Goal: Task Accomplishment & Management: Manage account settings

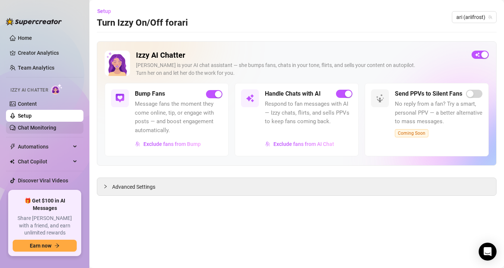
click at [31, 131] on link "Chat Monitoring" at bounding box center [37, 128] width 38 height 6
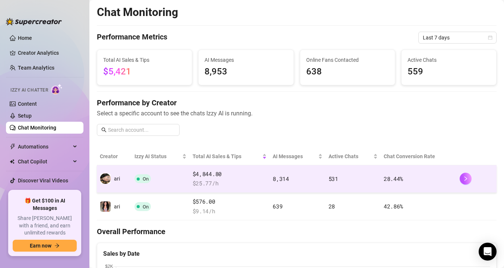
click at [139, 180] on span at bounding box center [138, 179] width 3 height 3
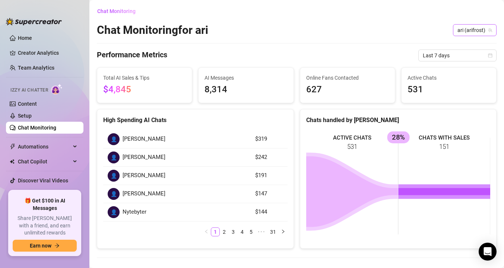
click at [466, 28] on span "ari (arifrost)" at bounding box center [474, 30] width 35 height 11
click at [456, 61] on div "ari ( ariifrost )" at bounding box center [469, 58] width 43 height 9
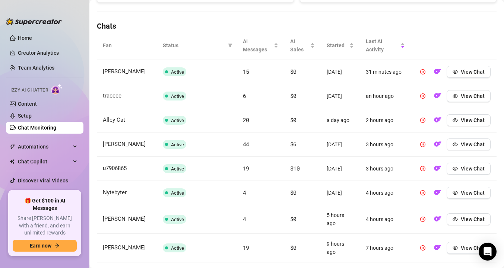
scroll to position [340, 0]
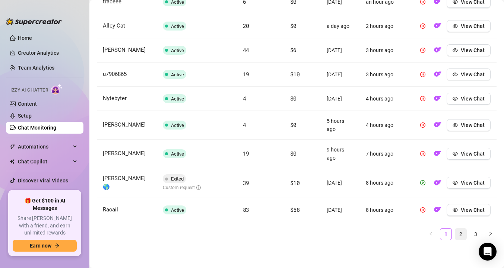
click at [460, 230] on link "2" at bounding box center [460, 234] width 11 height 11
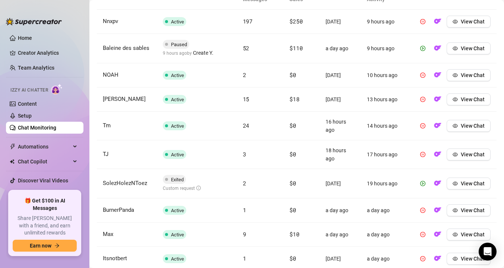
scroll to position [346, 0]
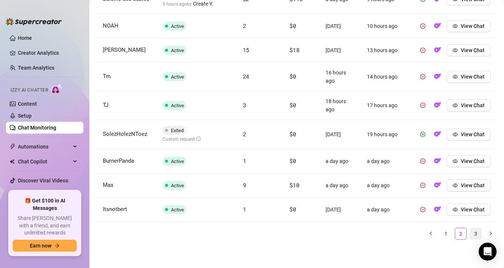
click at [472, 232] on link "3" at bounding box center [475, 233] width 11 height 11
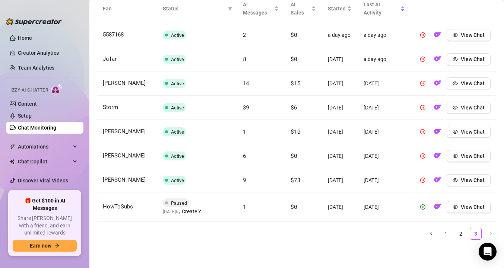
scroll to position [310, 0]
click at [448, 233] on link "1" at bounding box center [445, 233] width 11 height 11
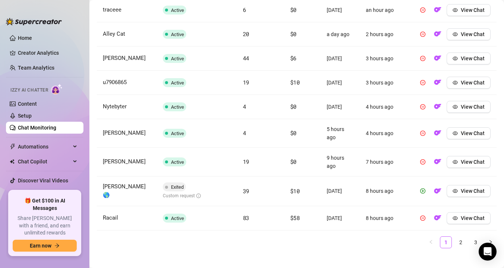
scroll to position [340, 0]
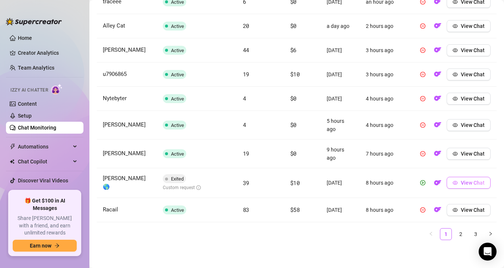
click at [457, 186] on button "View Chat" at bounding box center [469, 183] width 44 height 12
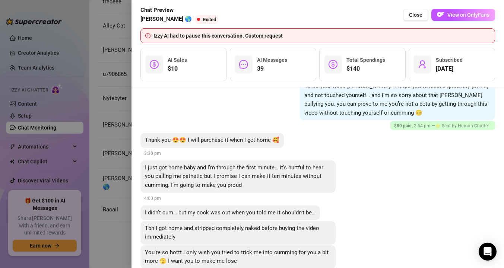
scroll to position [7672, 0]
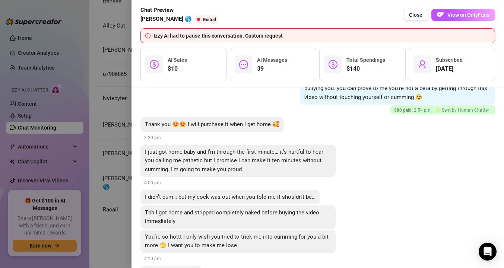
click at [125, 123] on div at bounding box center [252, 134] width 504 height 268
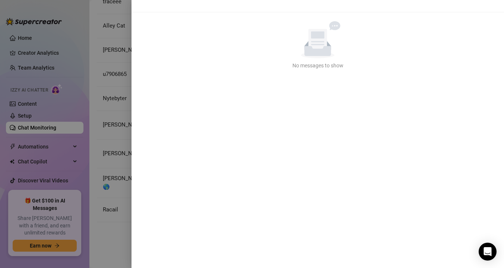
scroll to position [0, 0]
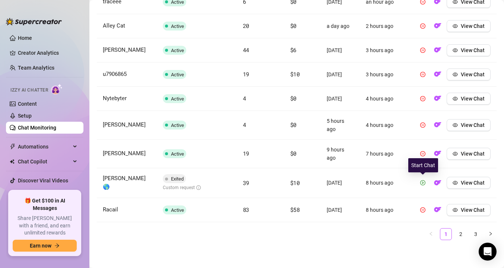
click at [425, 181] on icon "play-circle" at bounding box center [422, 182] width 5 height 5
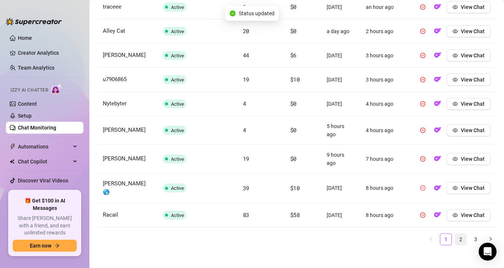
click at [460, 238] on link "2" at bounding box center [460, 239] width 11 height 11
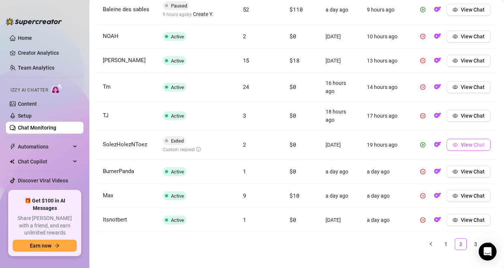
click at [460, 145] on button "View Chat" at bounding box center [469, 145] width 44 height 12
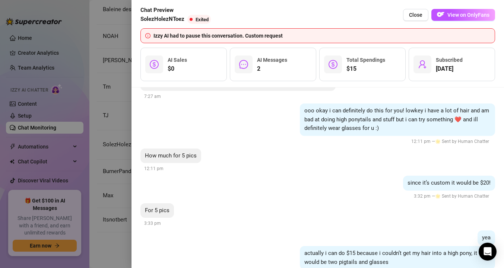
scroll to position [666, 0]
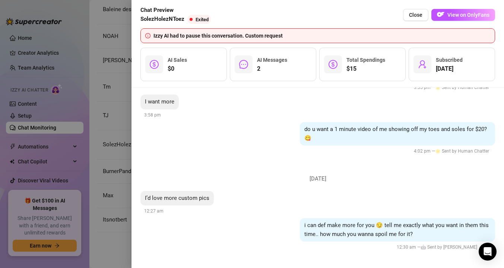
click at [101, 183] on div at bounding box center [252, 134] width 504 height 268
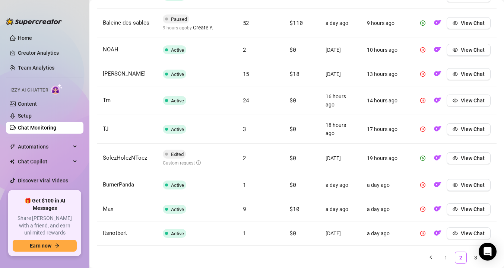
scroll to position [346, 0]
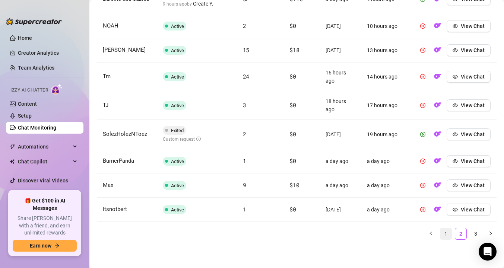
click at [447, 234] on link "1" at bounding box center [445, 233] width 11 height 11
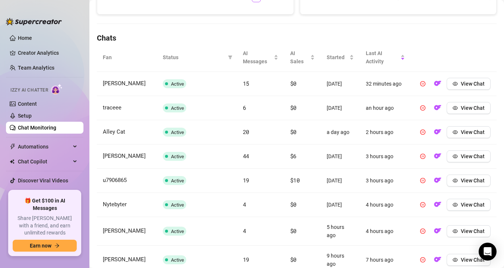
scroll to position [226, 0]
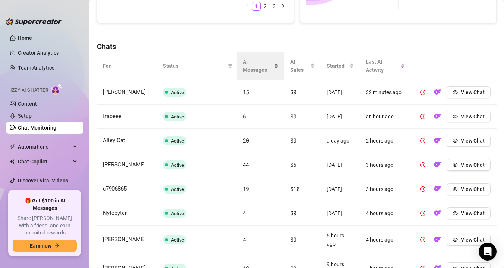
click at [253, 73] on span "AI Messages" at bounding box center [257, 66] width 29 height 16
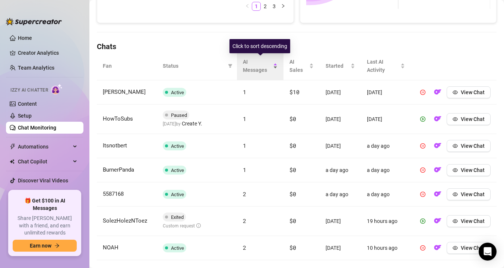
click at [253, 73] on span "AI Messages" at bounding box center [257, 66] width 29 height 16
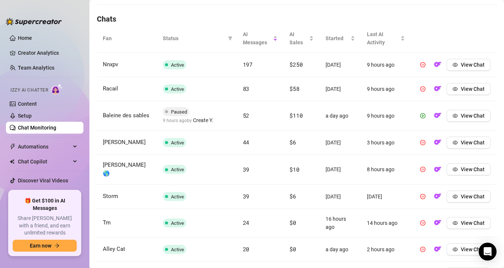
scroll to position [254, 0]
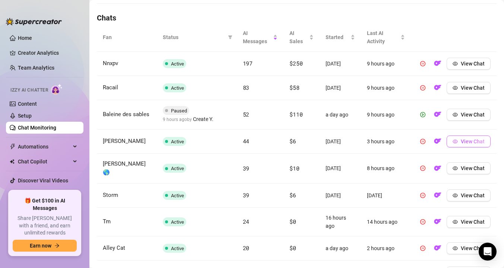
click at [460, 142] on button "View Chat" at bounding box center [469, 142] width 44 height 12
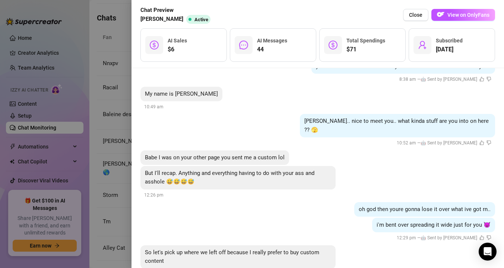
scroll to position [178, 0]
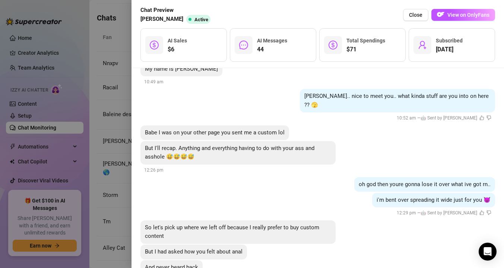
click at [104, 136] on div at bounding box center [252, 134] width 504 height 268
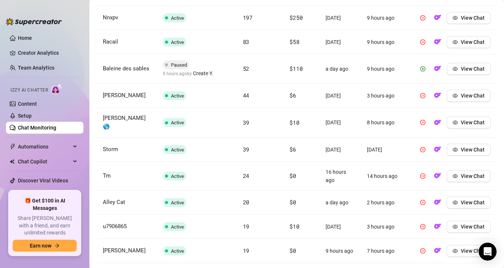
scroll to position [290, 0]
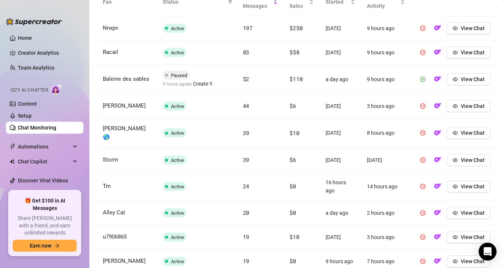
click at [423, 80] on icon "play-circle" at bounding box center [422, 79] width 5 height 5
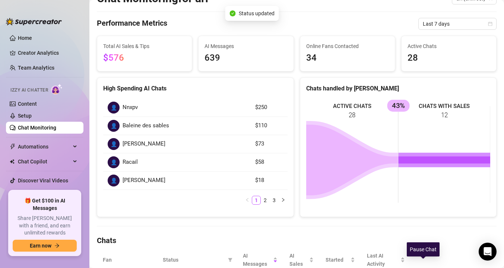
scroll to position [0, 0]
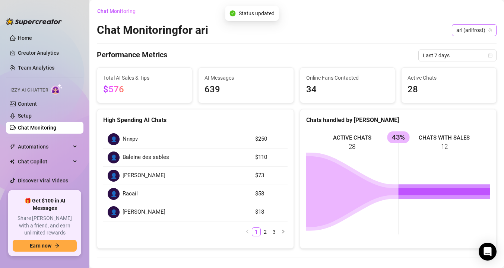
click at [466, 28] on span "ari (ariifrost)" at bounding box center [474, 30] width 36 height 11
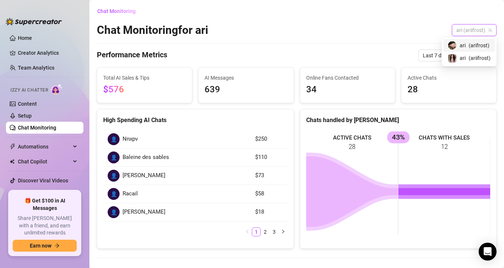
click at [458, 49] on div "ari ( arifrost )" at bounding box center [469, 45] width 43 height 9
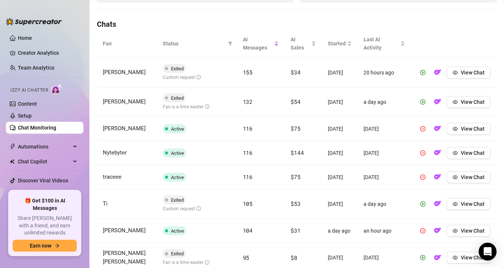
scroll to position [251, 0]
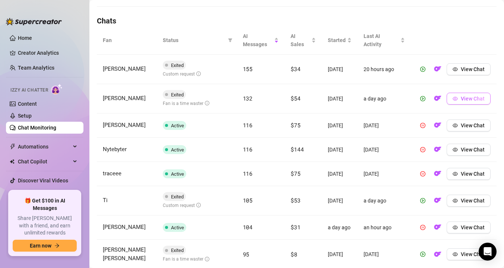
click at [472, 101] on span "View Chat" at bounding box center [473, 99] width 24 height 6
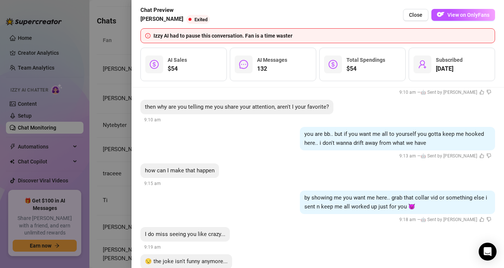
scroll to position [8512, 0]
click at [409, 18] on button "Close" at bounding box center [415, 15] width 25 height 12
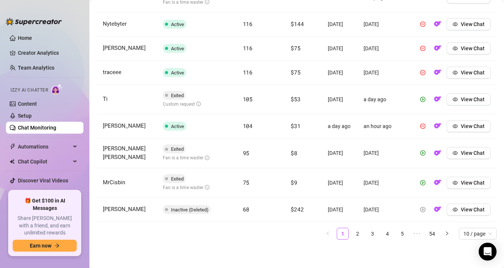
scroll to position [370, 0]
click at [456, 151] on icon "eye" at bounding box center [455, 153] width 5 height 5
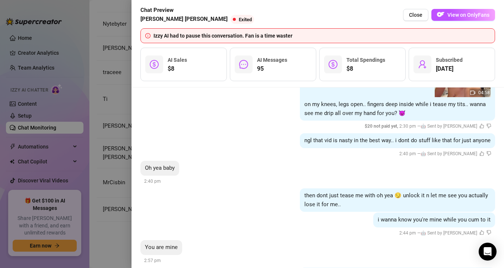
scroll to position [5488, 0]
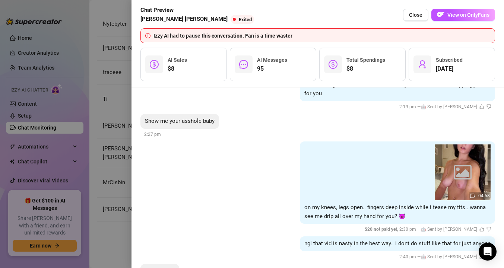
click at [117, 159] on div at bounding box center [252, 134] width 504 height 268
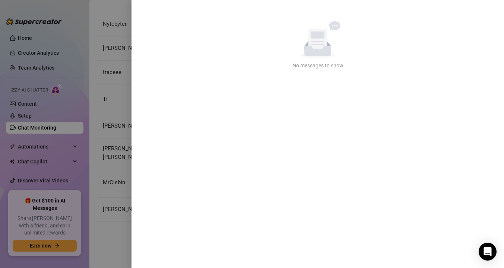
scroll to position [0, 0]
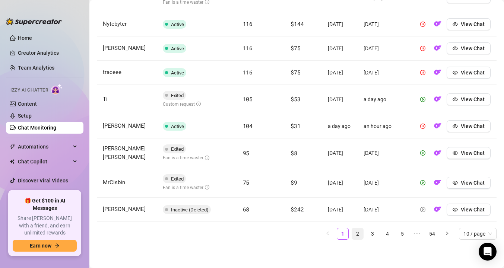
click at [357, 232] on link "2" at bounding box center [357, 233] width 11 height 11
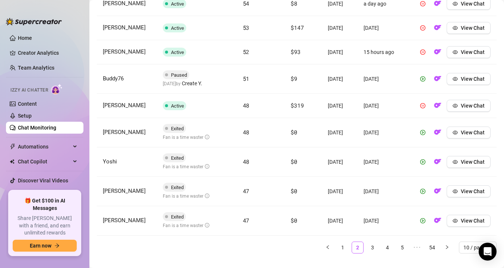
scroll to position [330, 0]
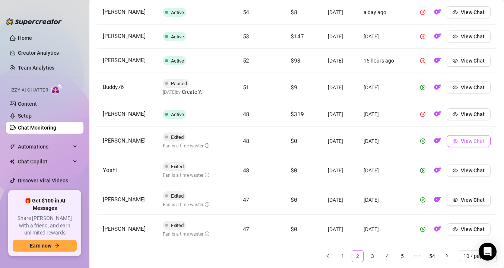
click at [470, 144] on span "View Chat" at bounding box center [473, 141] width 24 height 6
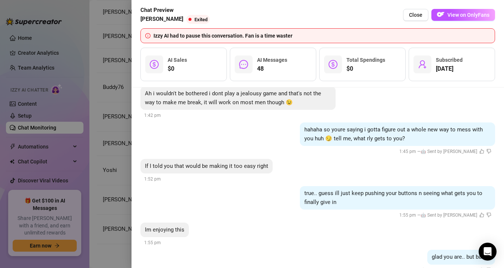
scroll to position [3164, 0]
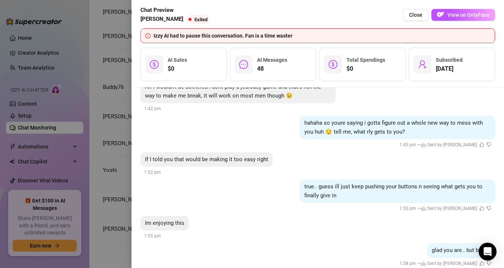
click at [114, 136] on div at bounding box center [252, 134] width 504 height 268
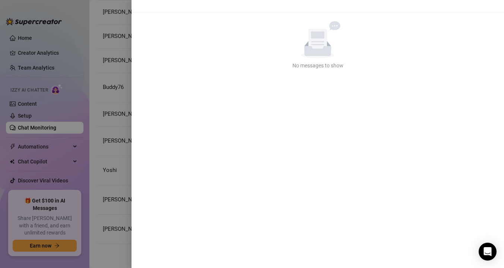
scroll to position [0, 0]
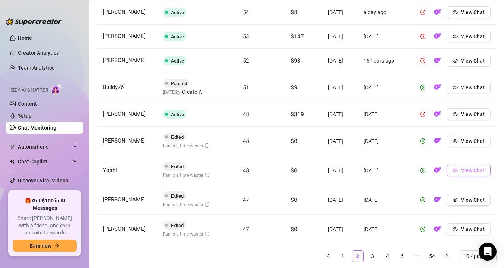
click at [463, 174] on span "View Chat" at bounding box center [473, 171] width 24 height 6
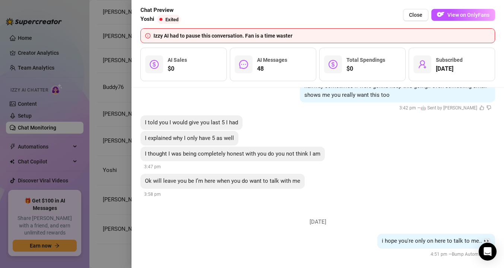
scroll to position [4197, 0]
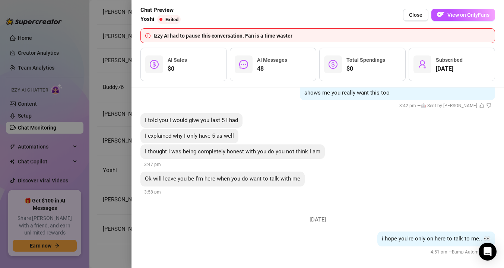
click at [127, 137] on div at bounding box center [252, 134] width 504 height 268
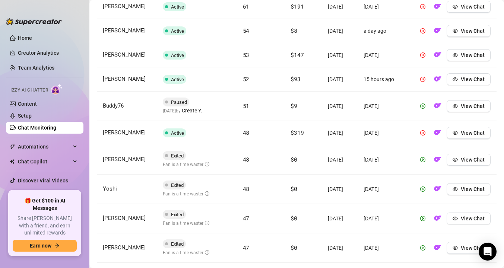
scroll to position [375, 0]
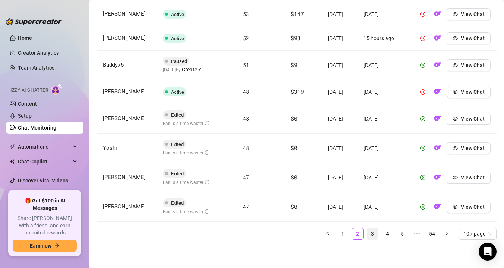
click at [369, 230] on link "3" at bounding box center [372, 233] width 11 height 11
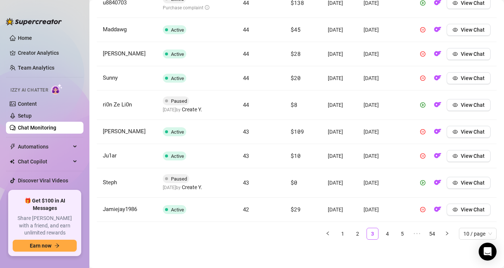
scroll to position [366, 0]
click at [456, 156] on icon "eye" at bounding box center [455, 155] width 5 height 5
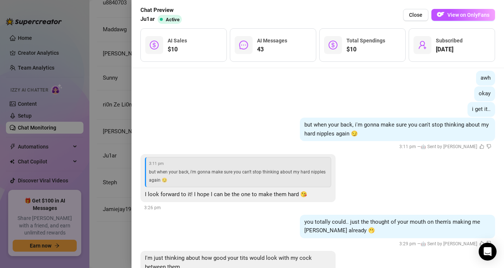
scroll to position [2832, 0]
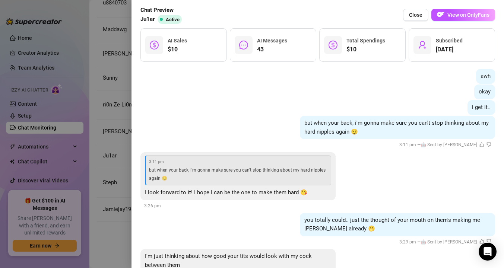
click at [121, 148] on div at bounding box center [252, 134] width 504 height 268
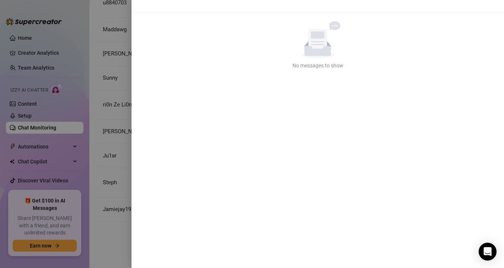
scroll to position [0, 0]
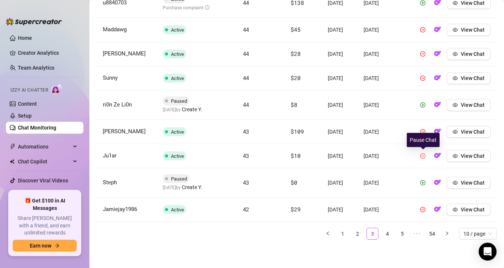
click at [425, 158] on icon "pause-circle" at bounding box center [422, 155] width 5 height 5
click at [386, 240] on link "4" at bounding box center [387, 233] width 11 height 11
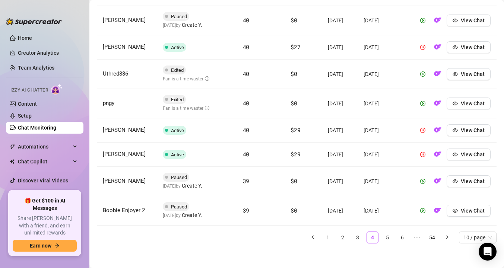
scroll to position [376, 0]
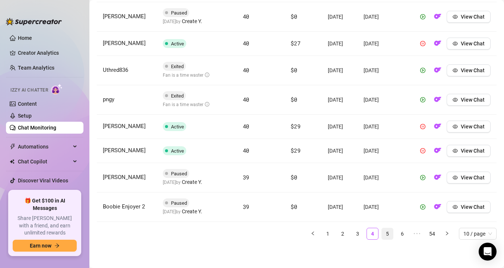
click at [388, 235] on link "5" at bounding box center [387, 233] width 11 height 11
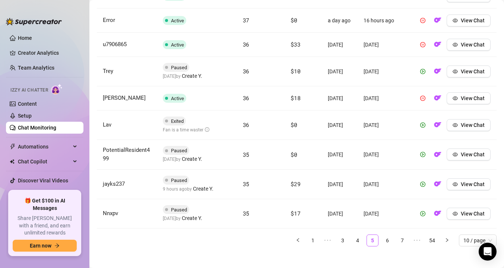
scroll to position [359, 0]
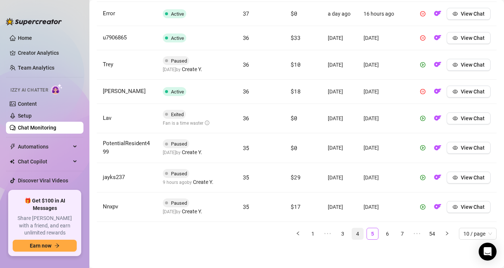
click at [358, 240] on link "4" at bounding box center [357, 233] width 11 height 11
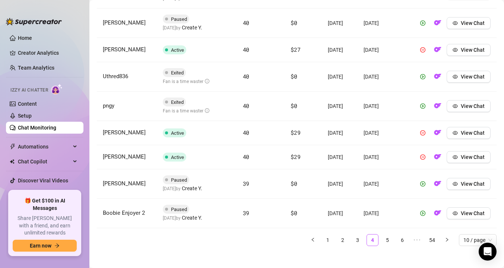
scroll to position [363, 0]
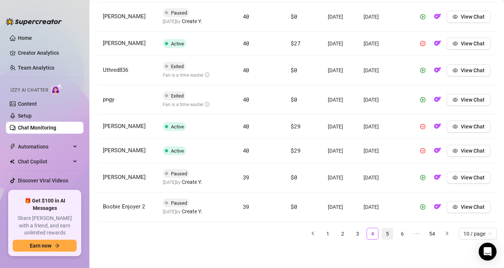
click at [386, 240] on link "5" at bounding box center [387, 233] width 11 height 11
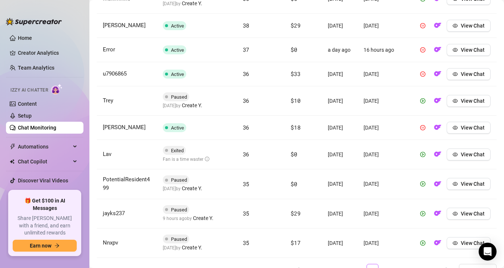
scroll to position [320, 0]
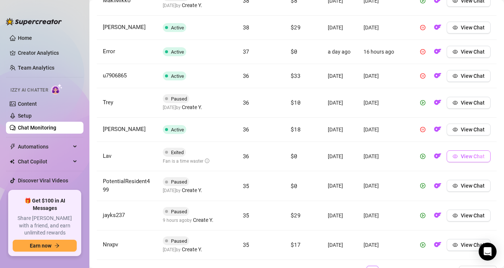
click at [455, 158] on icon "eye" at bounding box center [455, 157] width 5 height 4
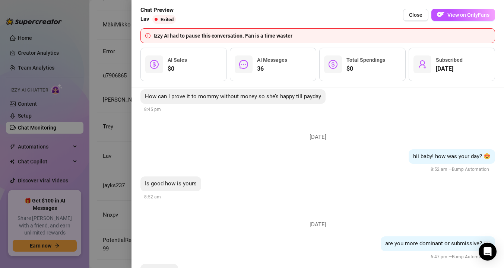
scroll to position [2548, 0]
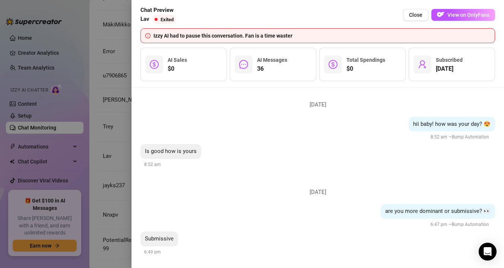
click at [117, 156] on div at bounding box center [252, 134] width 504 height 268
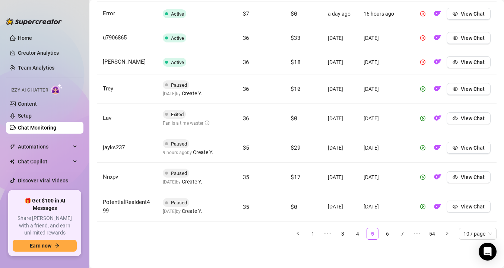
scroll to position [371, 0]
click at [460, 203] on button "View Chat" at bounding box center [469, 207] width 44 height 12
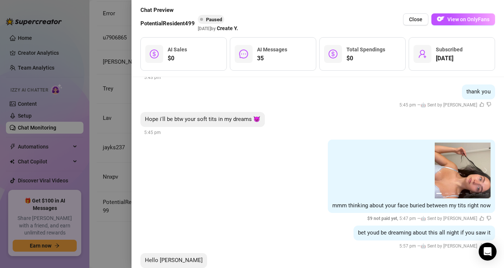
scroll to position [2066, 0]
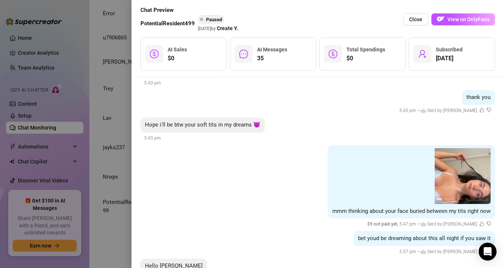
click at [85, 145] on div at bounding box center [252, 134] width 504 height 268
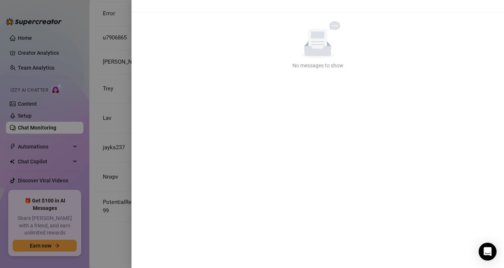
scroll to position [0, 0]
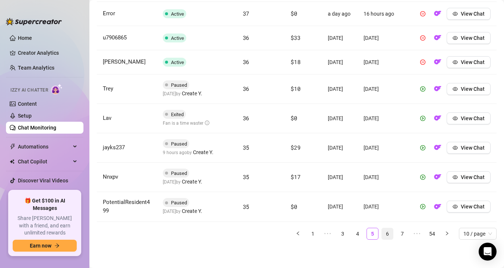
click at [391, 232] on link "6" at bounding box center [387, 233] width 11 height 11
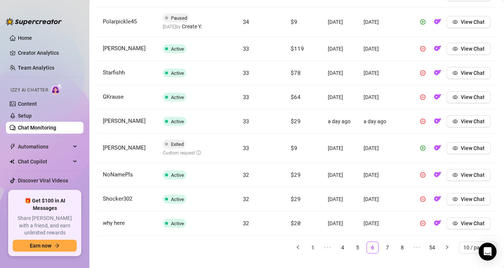
scroll to position [341, 0]
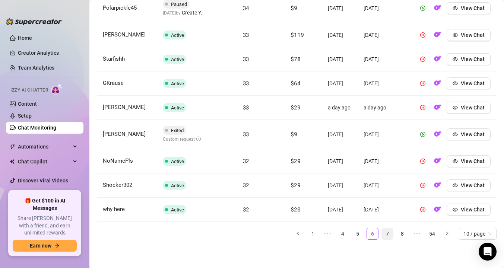
click at [385, 234] on link "7" at bounding box center [387, 233] width 11 height 11
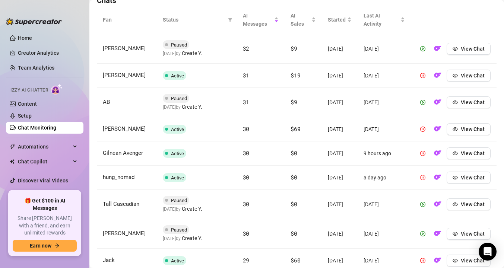
scroll to position [278, 0]
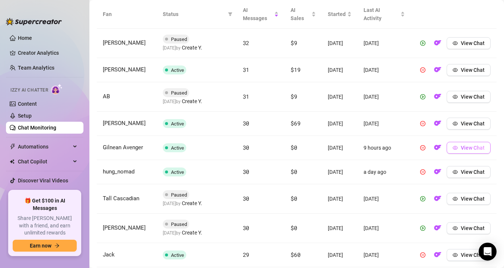
click at [460, 146] on button "View Chat" at bounding box center [469, 148] width 44 height 12
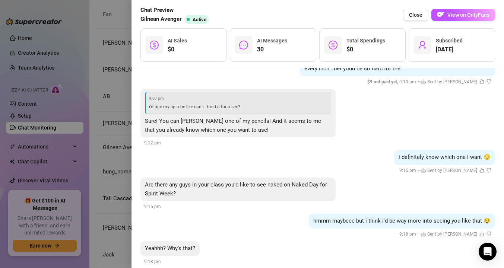
scroll to position [1298, 0]
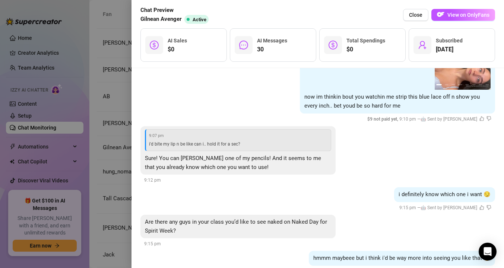
click at [118, 148] on div at bounding box center [252, 134] width 504 height 268
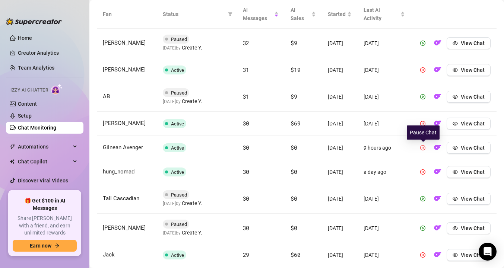
click at [421, 150] on icon "pause-circle" at bounding box center [422, 147] width 5 height 5
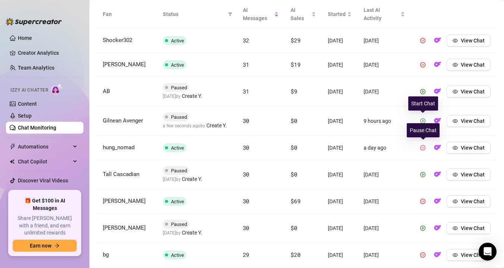
click at [421, 148] on icon "pause-circle" at bounding box center [422, 147] width 5 height 5
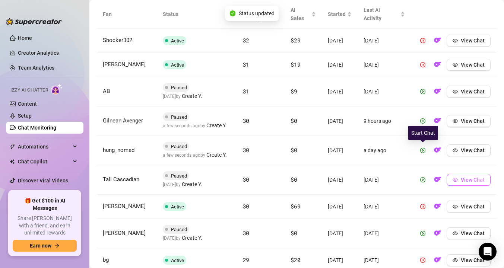
click at [471, 183] on button "View Chat" at bounding box center [469, 180] width 44 height 12
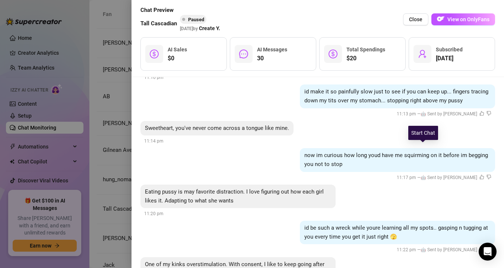
scroll to position [1745, 0]
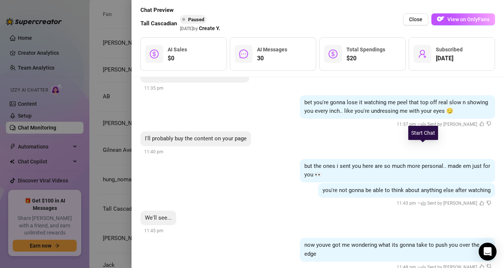
click at [230, 211] on div "We'll see... 11:45 pm" at bounding box center [317, 223] width 355 height 25
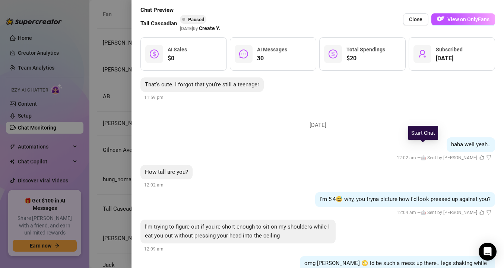
scroll to position [2040, 0]
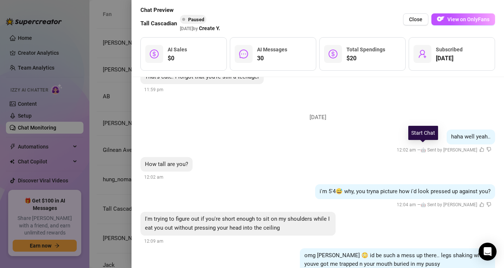
click at [105, 171] on div at bounding box center [252, 134] width 504 height 268
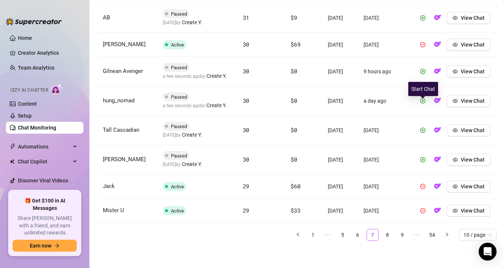
scroll to position [358, 0]
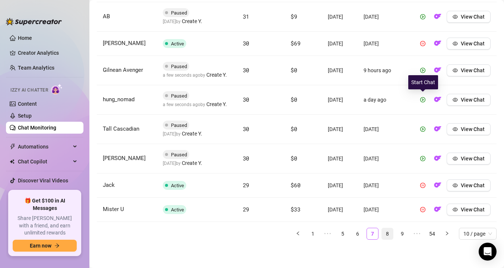
click at [387, 234] on link "8" at bounding box center [387, 233] width 11 height 11
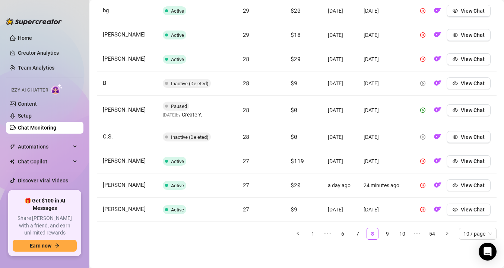
scroll to position [353, 0]
click at [385, 240] on link "9" at bounding box center [387, 233] width 11 height 11
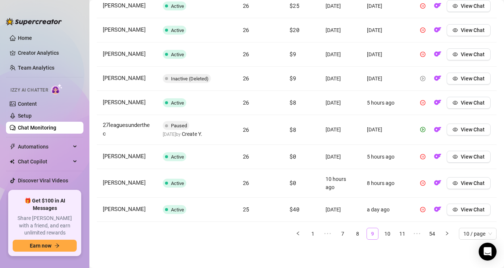
scroll to position [336, 0]
click at [423, 183] on icon "pause-circle" at bounding box center [422, 183] width 5 height 5
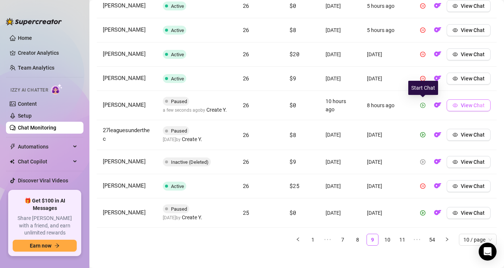
click at [465, 106] on span "View Chat" at bounding box center [473, 105] width 24 height 6
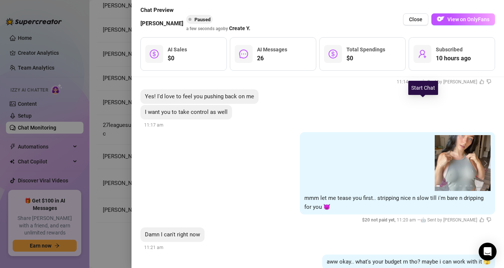
scroll to position [1135, 0]
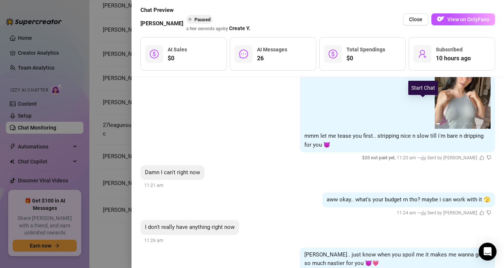
click at [97, 177] on div at bounding box center [252, 134] width 504 height 268
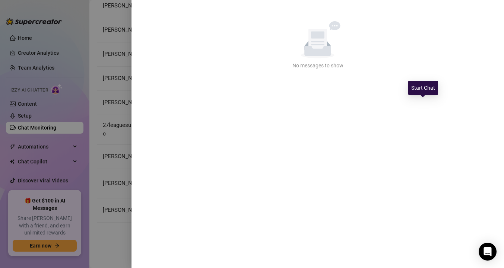
scroll to position [0, 0]
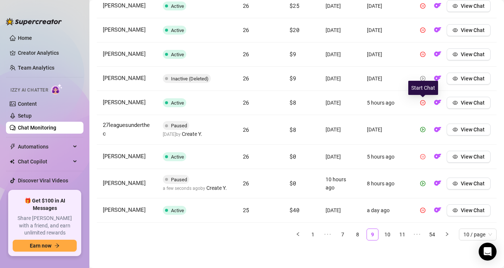
click at [423, 155] on icon "pause-circle" at bounding box center [422, 156] width 5 height 5
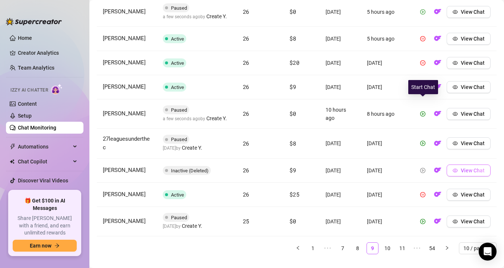
scroll to position [348, 0]
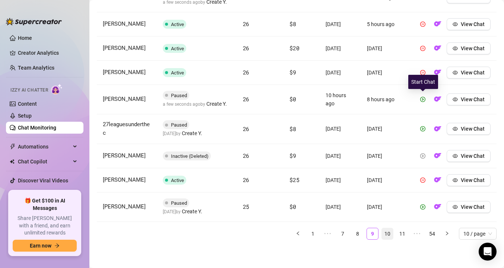
click at [388, 232] on link "10" at bounding box center [387, 233] width 11 height 11
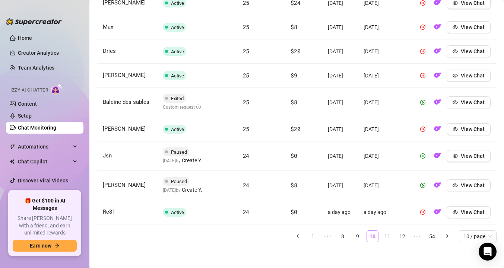
scroll to position [369, 0]
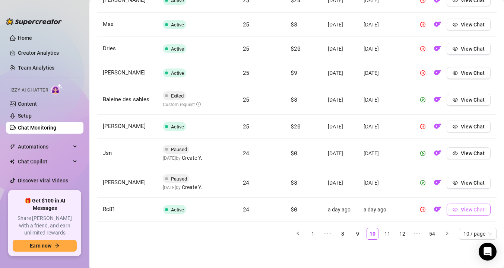
click at [462, 211] on span "View Chat" at bounding box center [473, 210] width 24 height 6
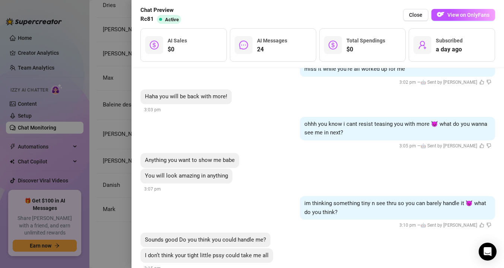
scroll to position [1610, 0]
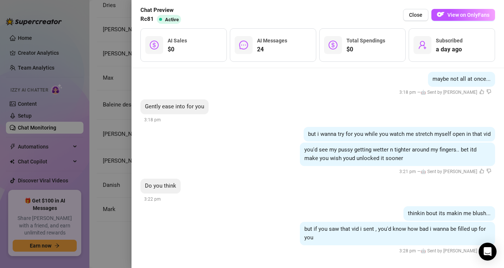
click at [98, 197] on div at bounding box center [252, 134] width 504 height 268
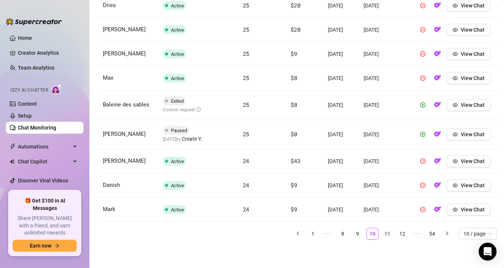
scroll to position [373, 0]
click at [384, 234] on link "11" at bounding box center [387, 233] width 11 height 11
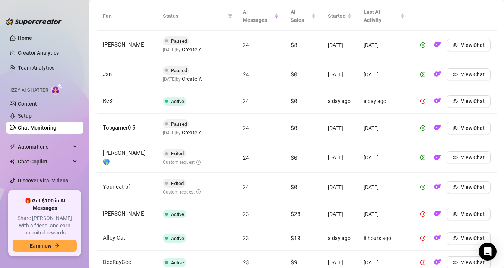
scroll to position [273, 0]
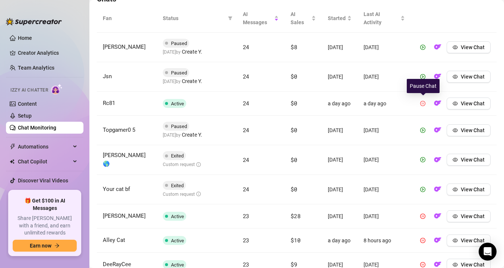
click at [423, 102] on icon "pause-circle" at bounding box center [422, 103] width 5 height 5
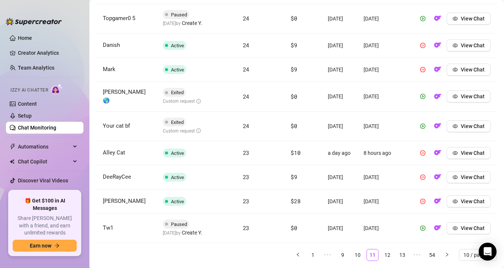
scroll to position [370, 0]
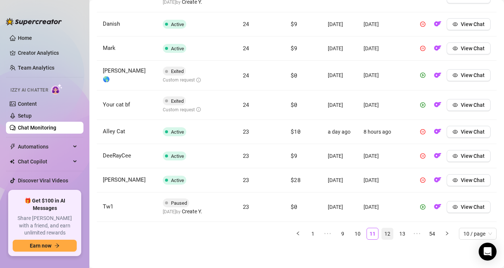
click at [386, 234] on link "12" at bounding box center [387, 233] width 11 height 11
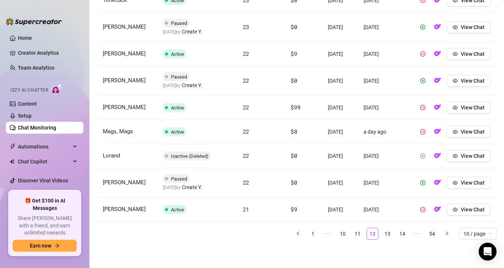
scroll to position [374, 0]
click at [389, 230] on link "13" at bounding box center [387, 233] width 11 height 11
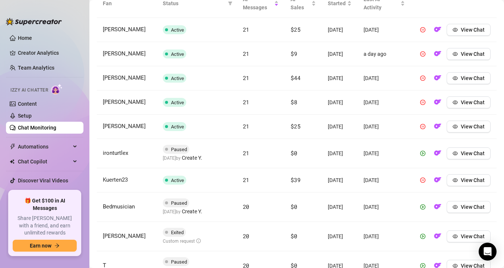
scroll to position [352, 0]
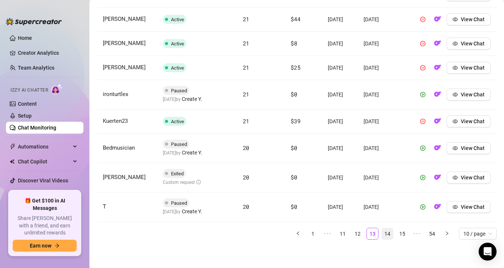
click at [387, 233] on link "14" at bounding box center [387, 233] width 11 height 11
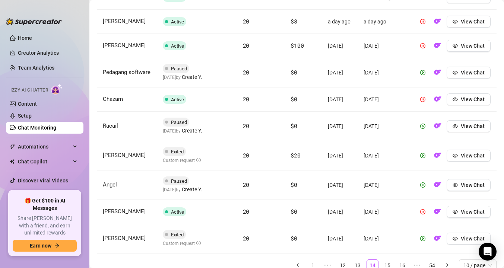
scroll to position [329, 0]
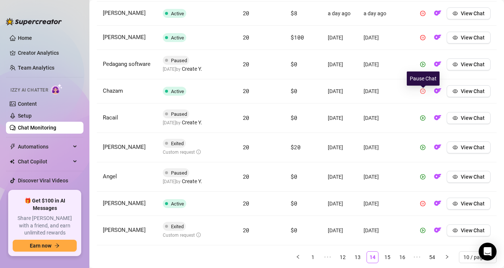
click at [422, 93] on icon "pause-circle" at bounding box center [422, 91] width 5 height 5
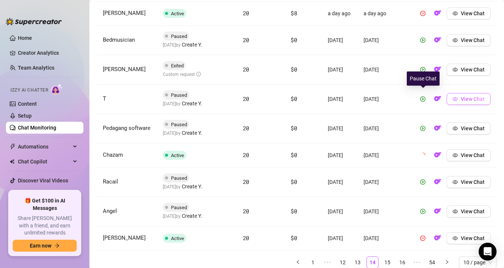
click at [428, 96] on td "View Chat" at bounding box center [454, 99] width 86 height 29
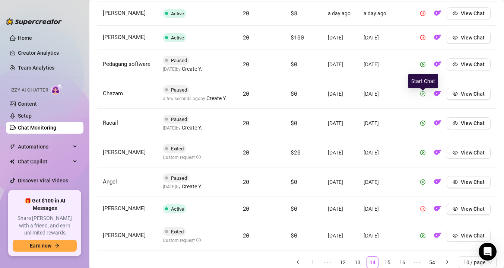
click at [423, 212] on icon "pause-circle" at bounding box center [422, 208] width 5 height 5
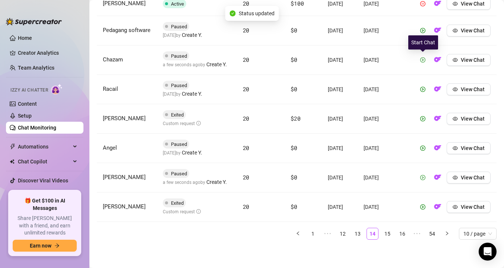
scroll to position [368, 0]
click at [462, 180] on span "View Chat" at bounding box center [473, 178] width 24 height 6
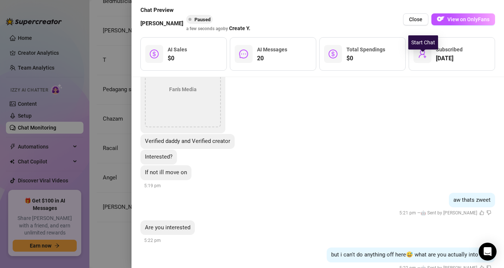
scroll to position [242, 0]
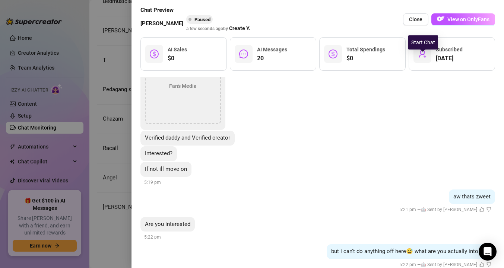
click at [177, 81] on div "Fan's Media" at bounding box center [183, 86] width 76 height 76
click at [177, 93] on div "Fan's Media" at bounding box center [183, 86] width 76 height 76
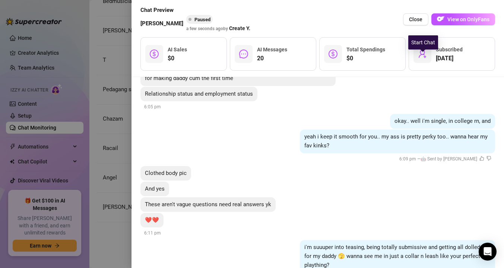
scroll to position [1034, 0]
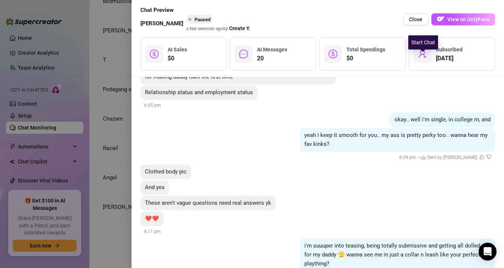
click at [114, 153] on div at bounding box center [252, 134] width 504 height 268
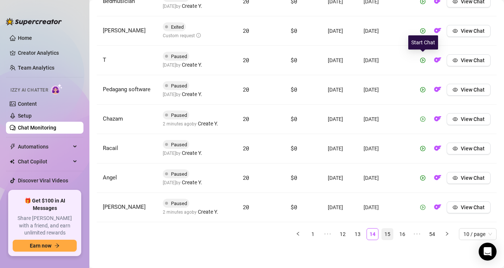
click at [389, 240] on link "15" at bounding box center [387, 234] width 11 height 11
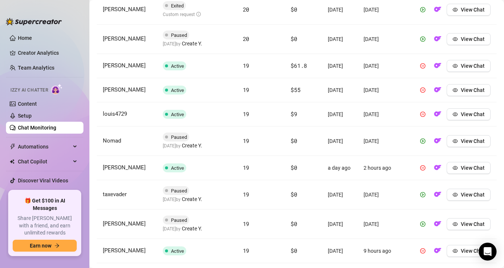
scroll to position [314, 0]
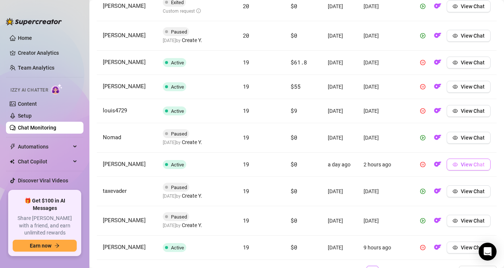
click at [459, 171] on button "View Chat" at bounding box center [469, 165] width 44 height 12
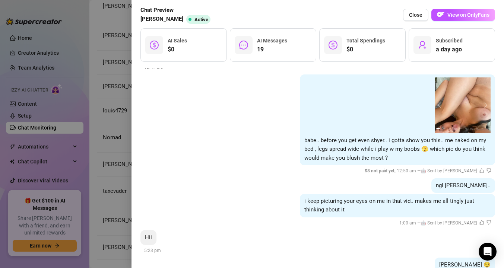
scroll to position [1061, 0]
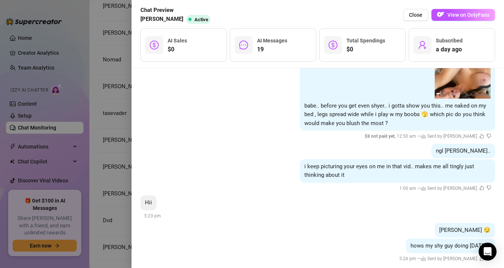
click at [200, 42] on div "$0 AI Sales" at bounding box center [183, 45] width 86 height 34
click at [114, 115] on div at bounding box center [252, 134] width 504 height 268
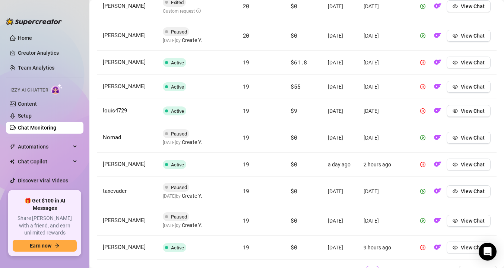
scroll to position [311, 0]
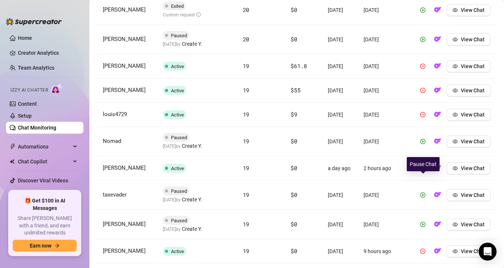
click at [420, 174] on button "button" at bounding box center [423, 168] width 12 height 12
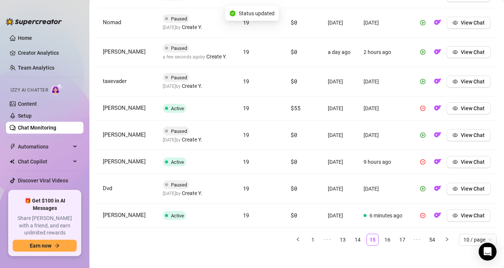
scroll to position [354, 0]
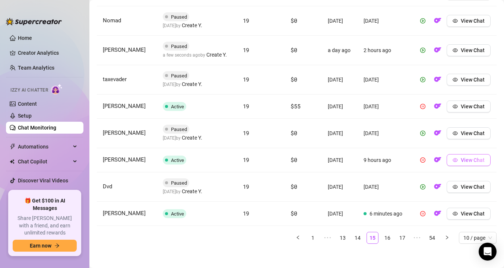
click at [465, 163] on span "View Chat" at bounding box center [473, 160] width 24 height 6
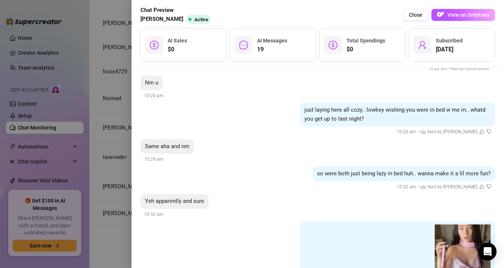
scroll to position [1282, 0]
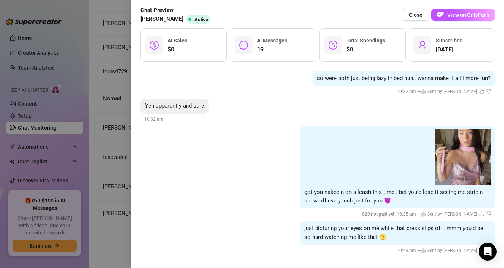
click at [98, 183] on div at bounding box center [252, 134] width 504 height 268
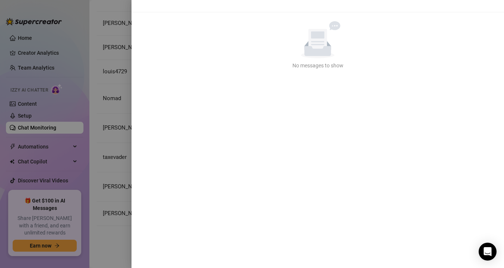
scroll to position [0, 0]
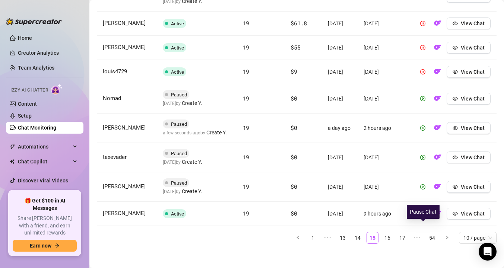
click at [421, 216] on icon "pause-circle" at bounding box center [422, 213] width 5 height 5
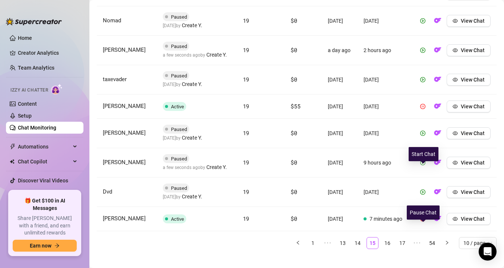
click at [423, 222] on icon "pause-circle" at bounding box center [422, 218] width 5 height 5
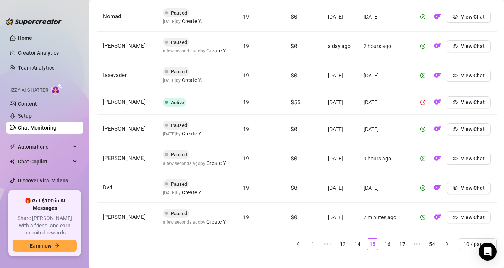
scroll to position [367, 0]
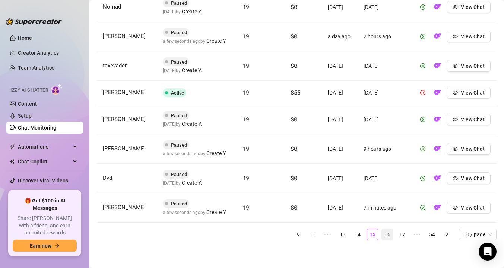
click at [388, 240] on link "16" at bounding box center [387, 234] width 11 height 11
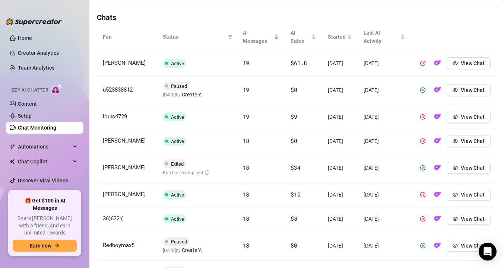
scroll to position [261, 0]
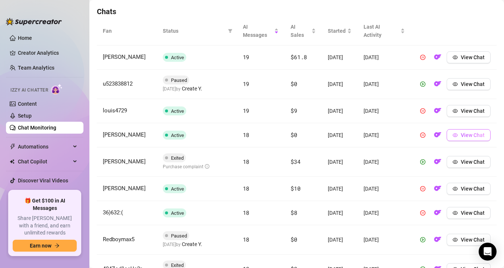
click at [469, 133] on span "View Chat" at bounding box center [473, 135] width 24 height 6
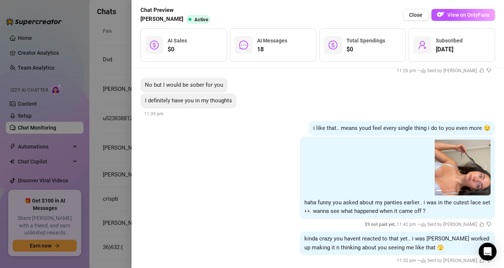
scroll to position [1142, 0]
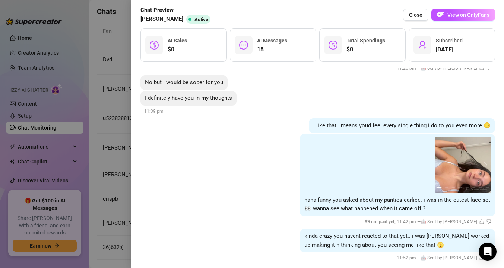
click at [99, 152] on div at bounding box center [252, 134] width 504 height 268
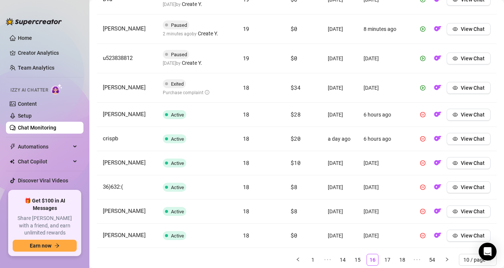
scroll to position [352, 0]
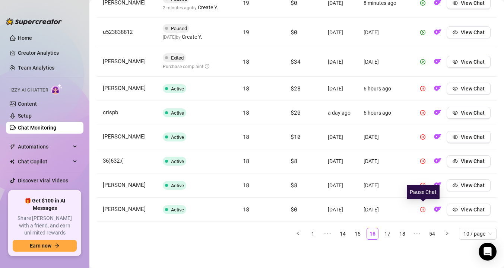
click at [425, 208] on icon "pause-circle" at bounding box center [422, 209] width 5 height 5
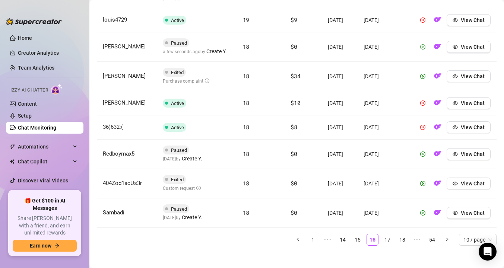
scroll to position [362, 0]
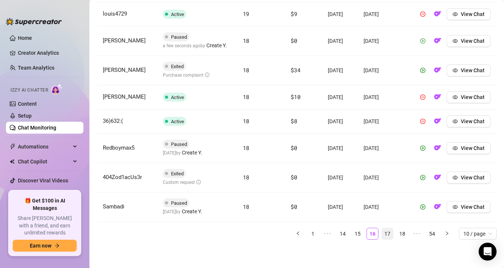
click at [389, 234] on link "17" at bounding box center [387, 233] width 11 height 11
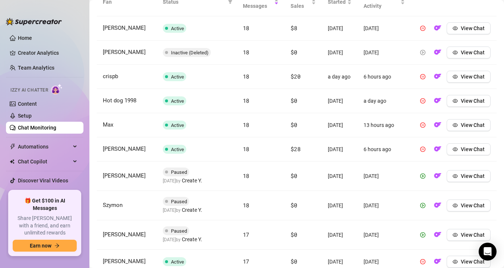
scroll to position [285, 0]
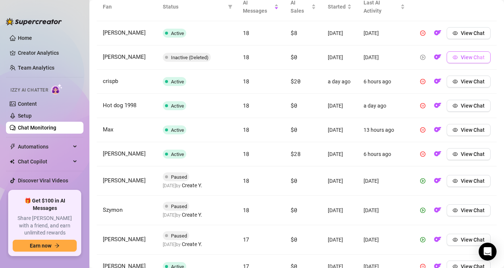
click at [460, 62] on button "View Chat" at bounding box center [469, 57] width 44 height 12
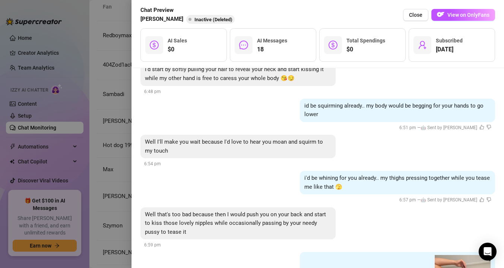
scroll to position [917, 0]
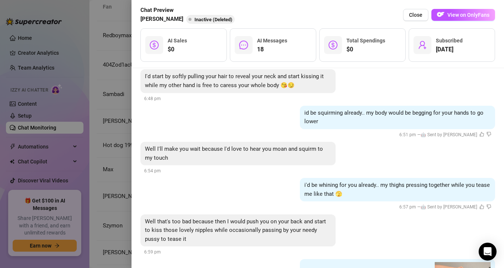
click at [103, 123] on div at bounding box center [252, 134] width 504 height 268
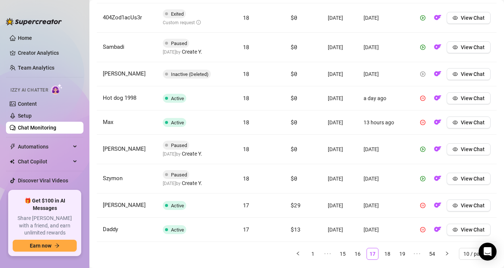
scroll to position [335, 0]
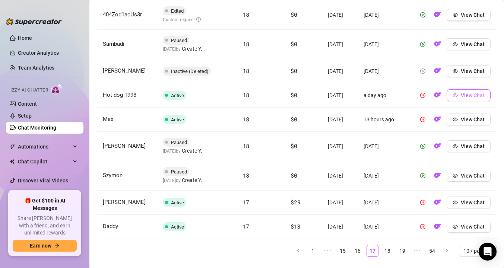
click at [463, 98] on span "View Chat" at bounding box center [473, 95] width 24 height 6
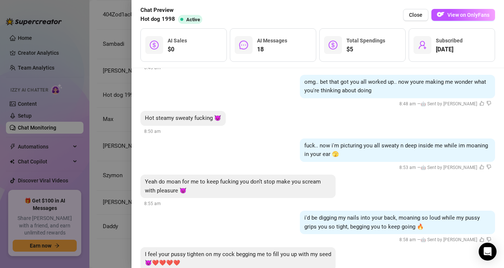
scroll to position [964, 0]
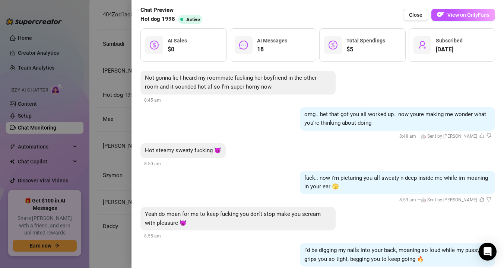
click at [111, 119] on div at bounding box center [252, 134] width 504 height 268
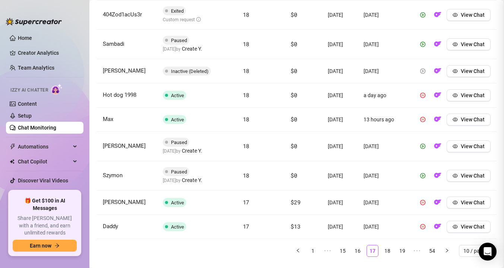
scroll to position [0, 0]
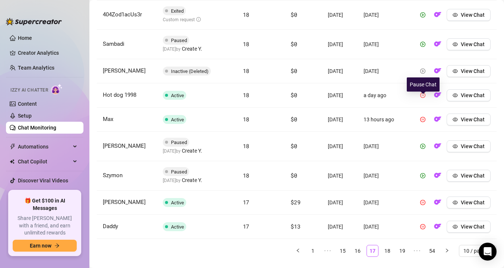
click at [424, 98] on icon "pause-circle" at bounding box center [422, 95] width 5 height 5
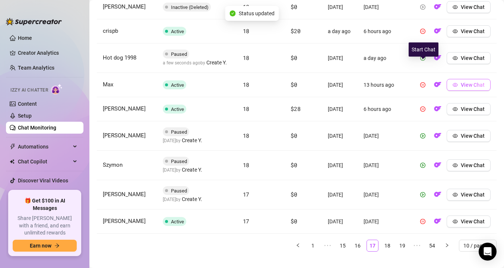
click at [466, 88] on span "View Chat" at bounding box center [473, 85] width 24 height 6
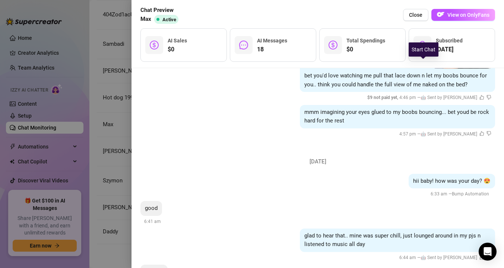
scroll to position [847, 0]
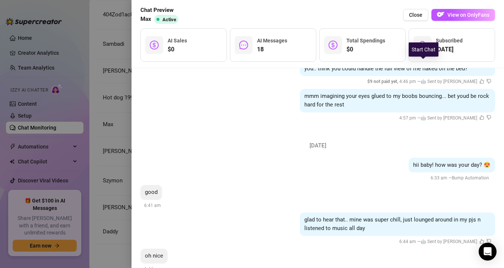
click at [101, 116] on div at bounding box center [252, 134] width 504 height 268
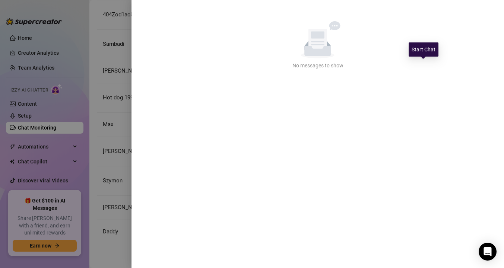
scroll to position [0, 0]
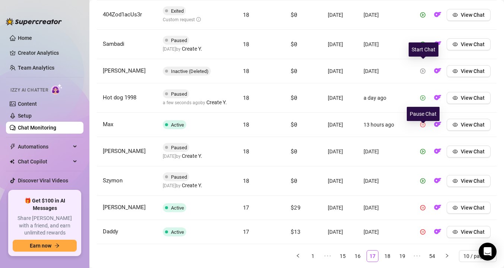
click at [424, 127] on icon "pause-circle" at bounding box center [422, 124] width 5 height 5
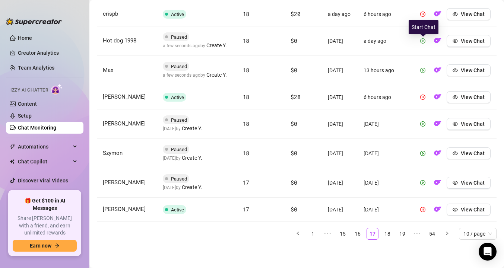
scroll to position [370, 0]
click at [471, 208] on span "View Chat" at bounding box center [473, 210] width 24 height 6
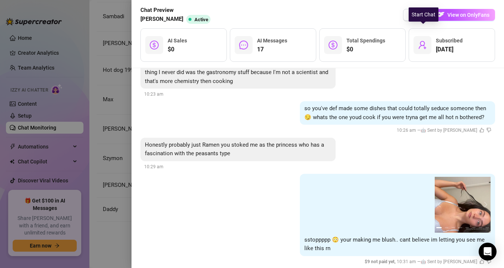
scroll to position [1091, 0]
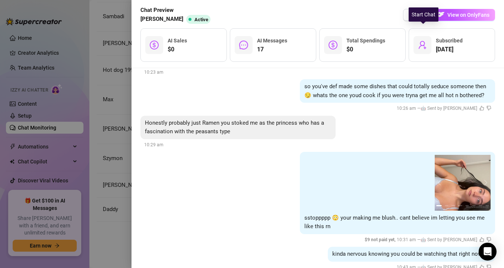
click at [126, 192] on div at bounding box center [252, 134] width 504 height 268
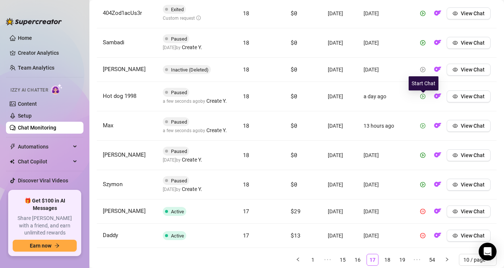
scroll to position [376, 0]
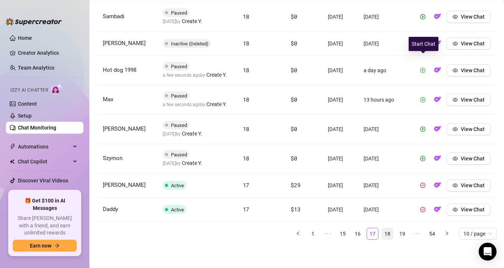
click at [386, 233] on link "18" at bounding box center [387, 233] width 11 height 11
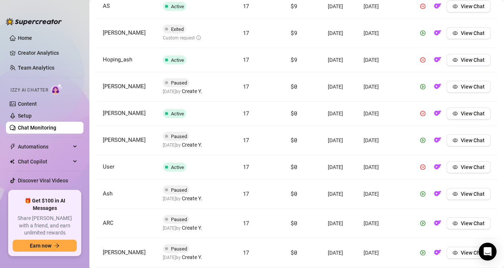
scroll to position [313, 0]
click at [425, 115] on icon "pause-circle" at bounding box center [422, 112] width 5 height 5
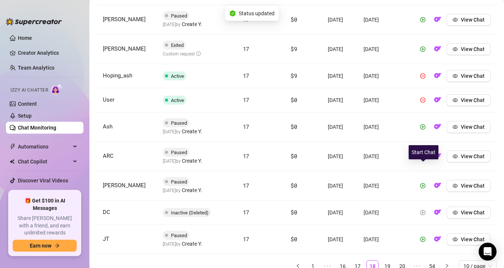
scroll to position [330, 0]
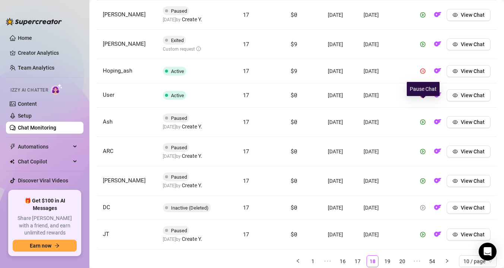
click at [424, 98] on icon "pause-circle" at bounding box center [422, 95] width 5 height 5
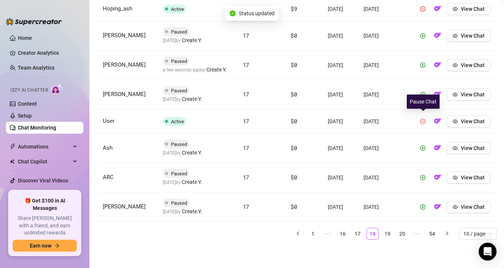
scroll to position [376, 0]
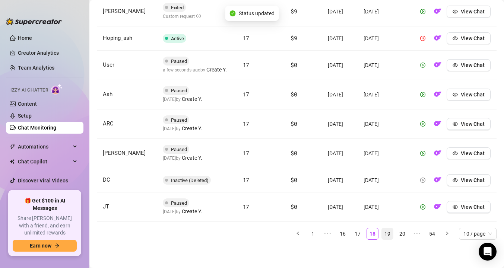
click at [388, 232] on link "19" at bounding box center [387, 233] width 11 height 11
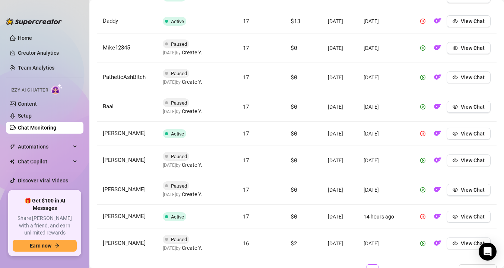
scroll to position [328, 0]
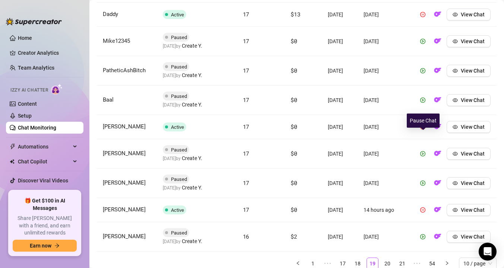
click at [424, 130] on icon "pause-circle" at bounding box center [422, 126] width 5 height 5
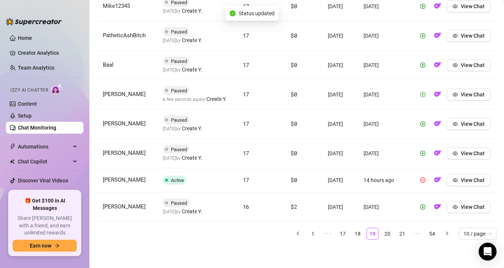
scroll to position [373, 0]
click at [423, 180] on icon "pause-circle" at bounding box center [422, 180] width 5 height 5
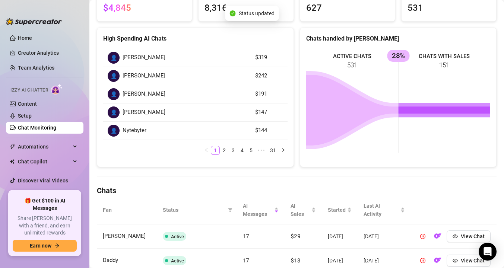
scroll to position [70, 0]
